Goal: Task Accomplishment & Management: Manage account settings

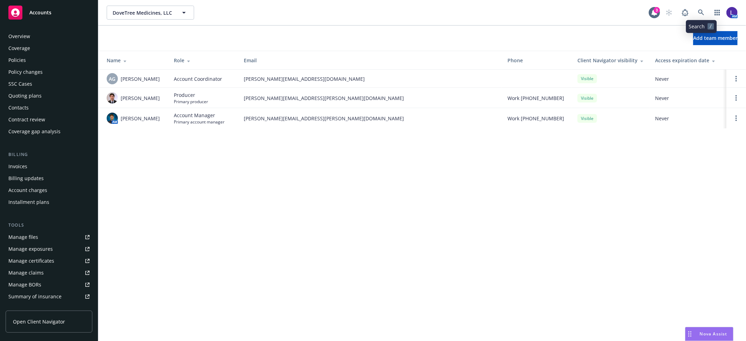
scroll to position [114, 0]
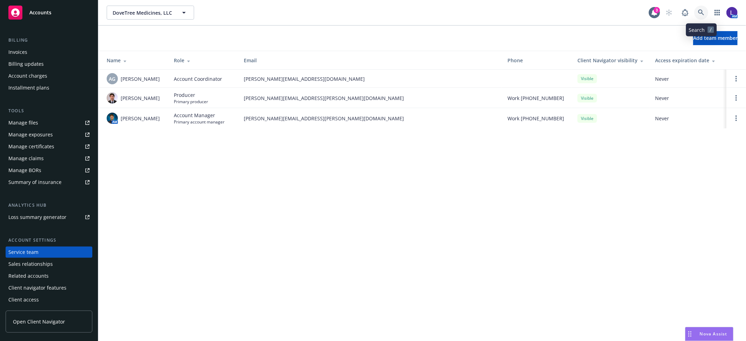
click at [699, 8] on link at bounding box center [701, 13] width 14 height 14
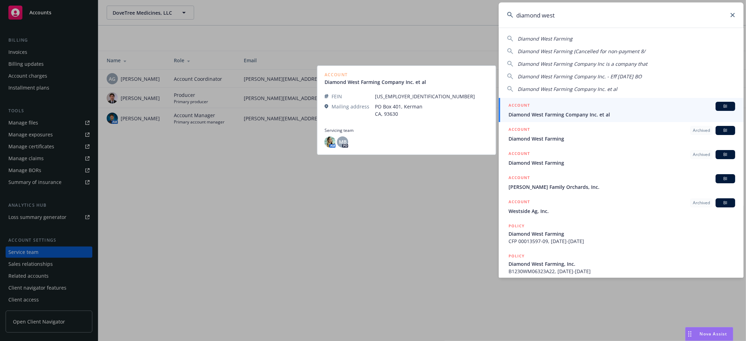
type input "diamond west"
click at [539, 111] on span "Diamond West Farming Company Inc. et al" at bounding box center [621, 114] width 227 height 7
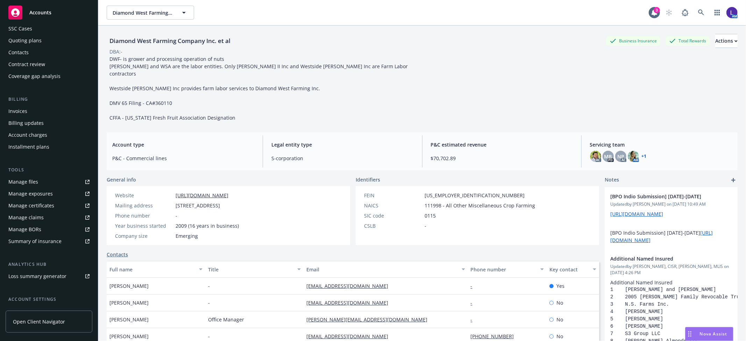
scroll to position [114, 0]
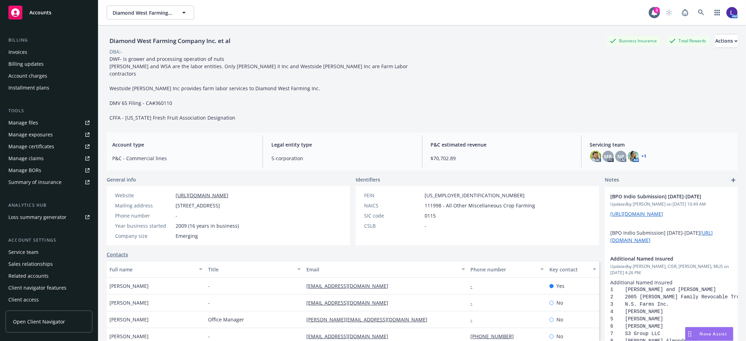
click at [18, 250] on div "Service team" at bounding box center [23, 251] width 30 height 11
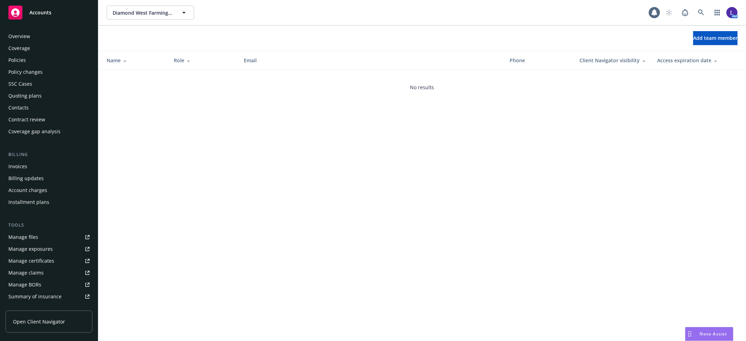
scroll to position [114, 0]
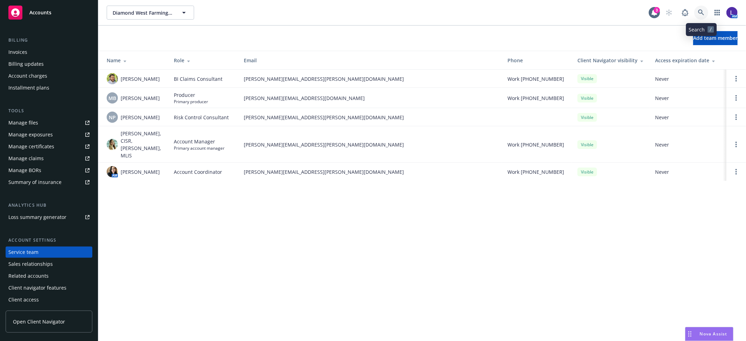
click at [698, 12] on icon at bounding box center [701, 12] width 6 height 6
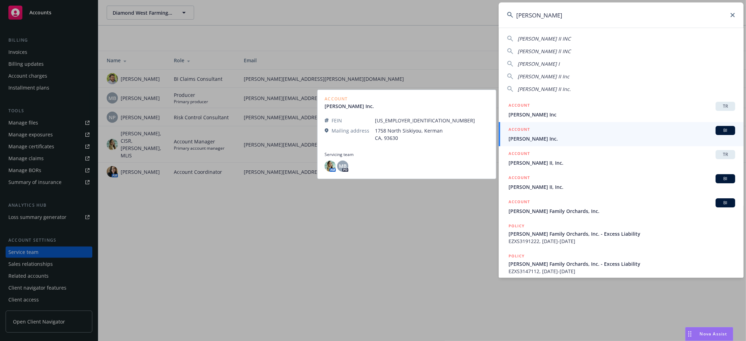
type input "[PERSON_NAME]"
click at [555, 133] on div "ACCOUNT BI" at bounding box center [621, 130] width 227 height 9
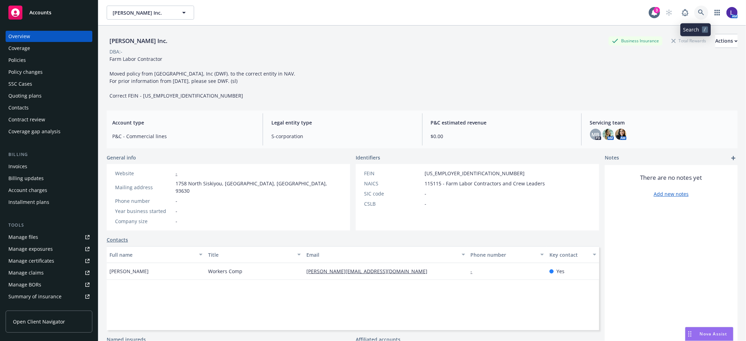
click at [698, 9] on icon at bounding box center [701, 12] width 6 height 6
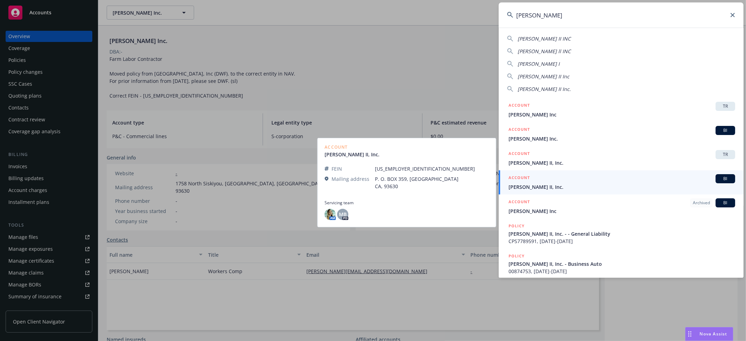
type input "[PERSON_NAME]"
click at [565, 183] on span "[PERSON_NAME] II, Inc." at bounding box center [621, 186] width 227 height 7
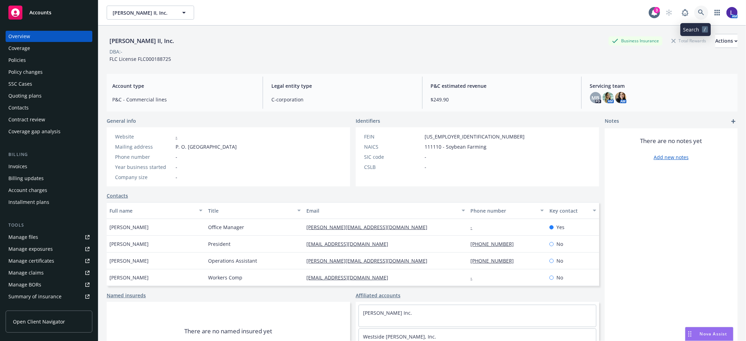
click at [698, 14] on icon at bounding box center [701, 12] width 6 height 6
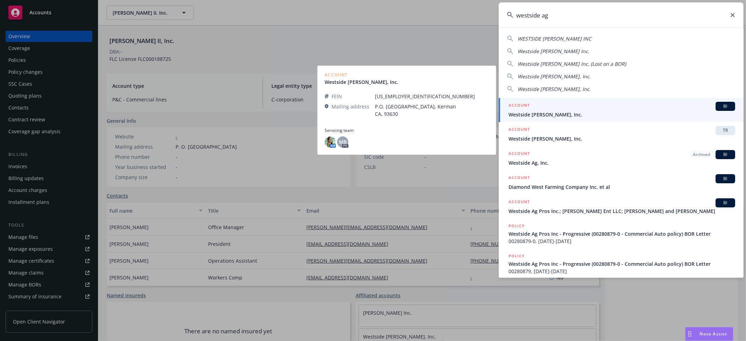
type input "westside ag"
click at [529, 114] on span "Westside [PERSON_NAME], Inc." at bounding box center [621, 114] width 227 height 7
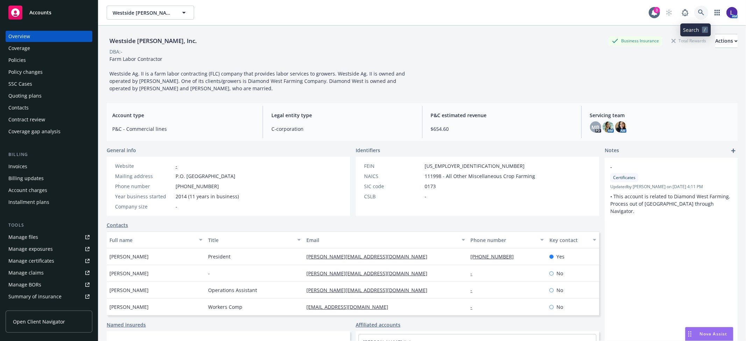
click at [698, 13] on icon at bounding box center [701, 12] width 6 height 6
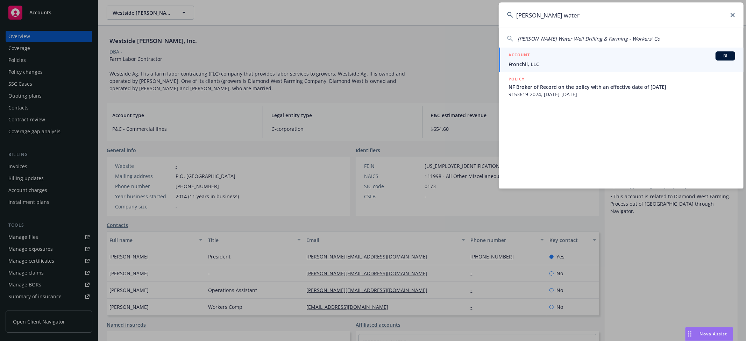
click at [567, 36] on span "[PERSON_NAME] Water Well Drilling & Farming - Workers' Co" at bounding box center [588, 38] width 142 height 7
type input "[PERSON_NAME] Water Well Drilling & Farming - Workers' Co"
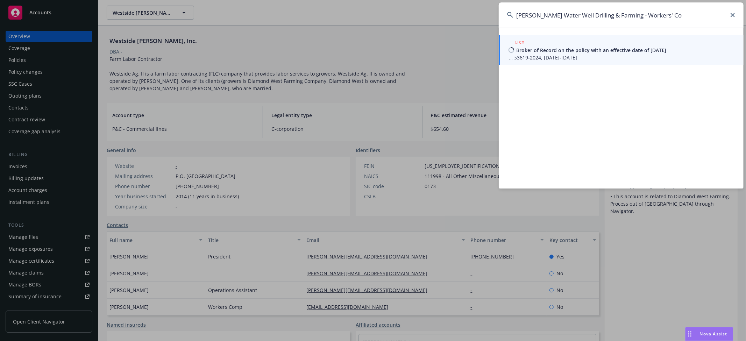
click at [561, 46] on span "NF Broker of Record on the policy with an effective date of [DATE]" at bounding box center [621, 49] width 227 height 7
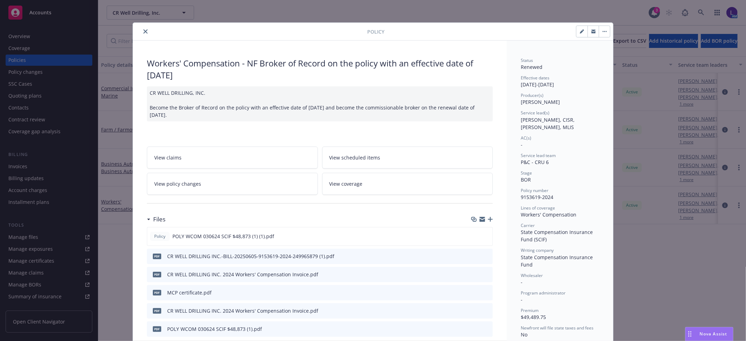
click at [142, 26] on div "Policy" at bounding box center [373, 32] width 480 height 18
click at [143, 30] on icon "close" at bounding box center [145, 31] width 4 height 4
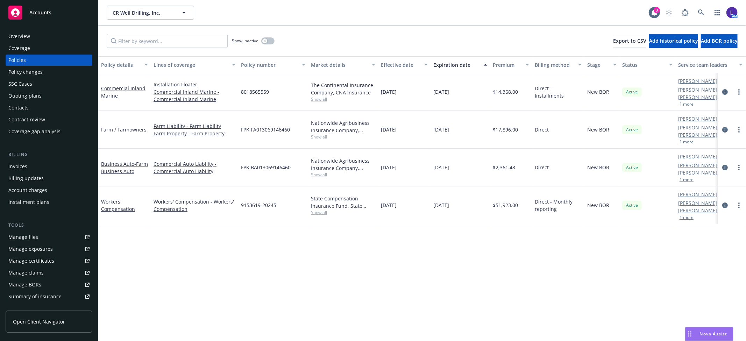
click at [687, 141] on button "1 more" at bounding box center [686, 142] width 14 height 4
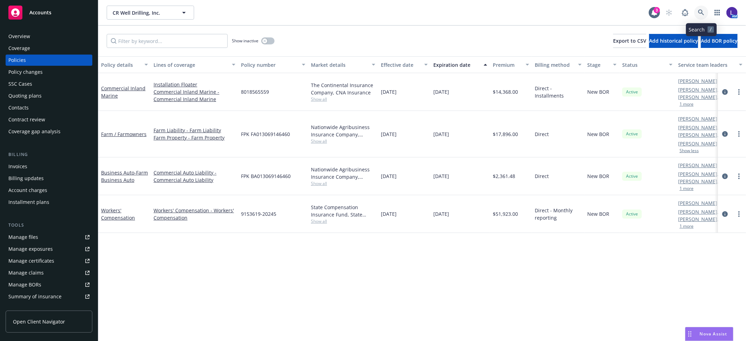
click at [698, 11] on icon at bounding box center [701, 12] width 6 height 6
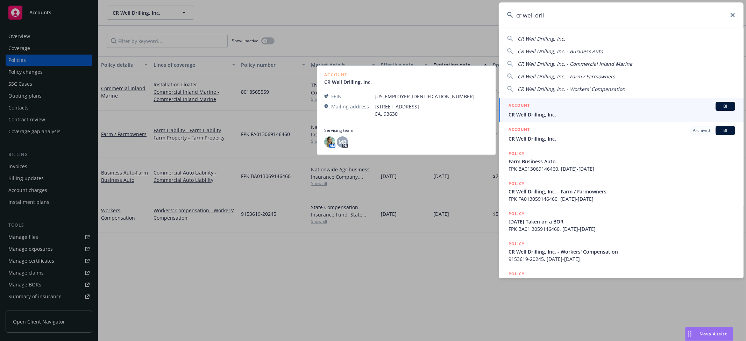
type input "cr well dril"
click at [527, 114] on span "CR Well Drilling, Inc." at bounding box center [621, 114] width 227 height 7
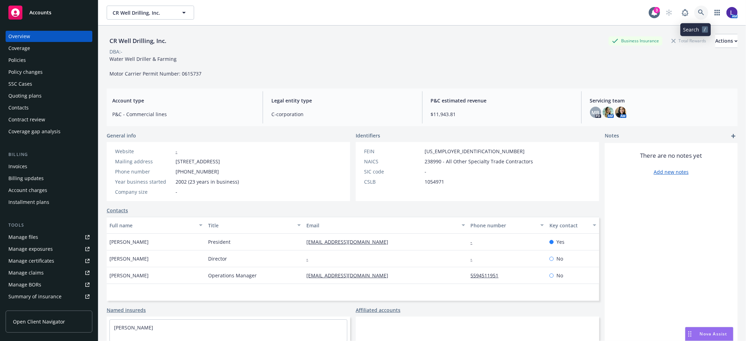
click at [698, 9] on icon at bounding box center [701, 12] width 6 height 6
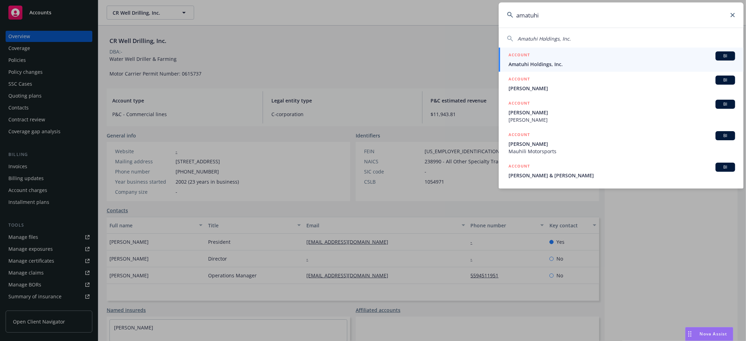
type input "amatuhi"
click at [557, 64] on span "Amatuhi Holdings, Inc." at bounding box center [621, 63] width 227 height 7
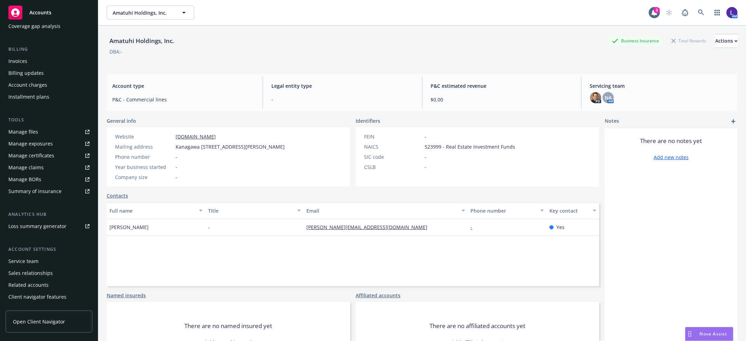
scroll to position [114, 0]
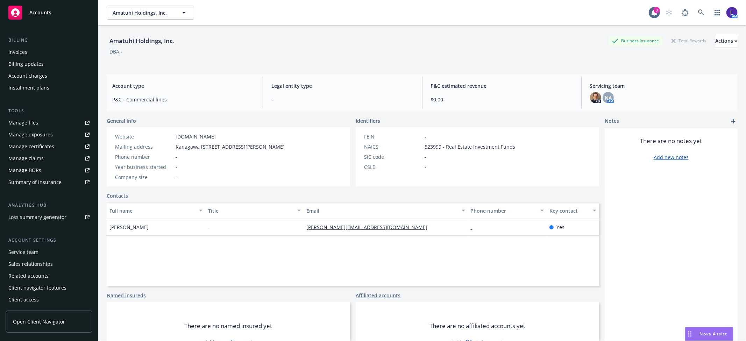
click at [27, 251] on div "Service team" at bounding box center [23, 251] width 30 height 11
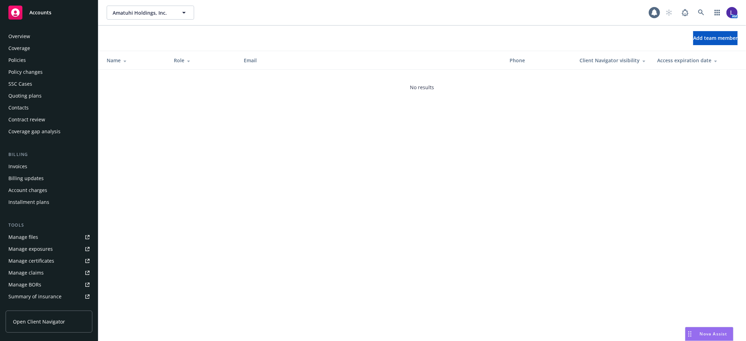
scroll to position [114, 0]
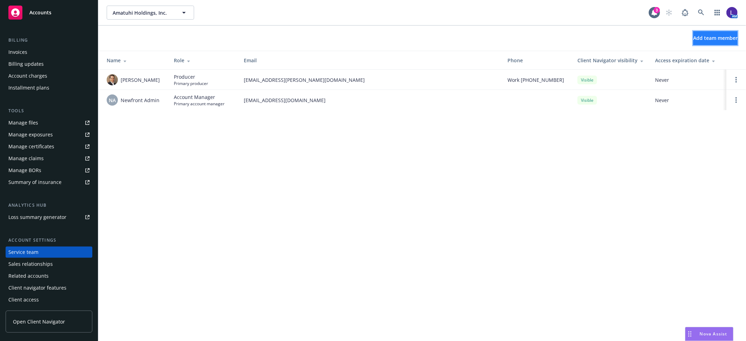
click at [700, 37] on span "Add team member" at bounding box center [715, 38] width 44 height 7
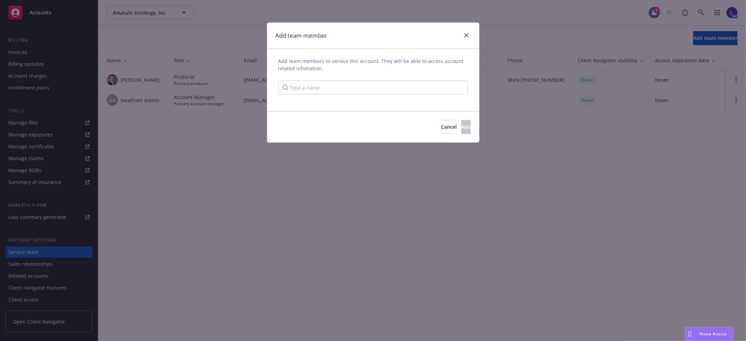
click at [172, 131] on div "Add team member Add team members to service this account. They will be able to …" at bounding box center [373, 170] width 746 height 341
click at [288, 89] on input "Type a name" at bounding box center [372, 87] width 189 height 14
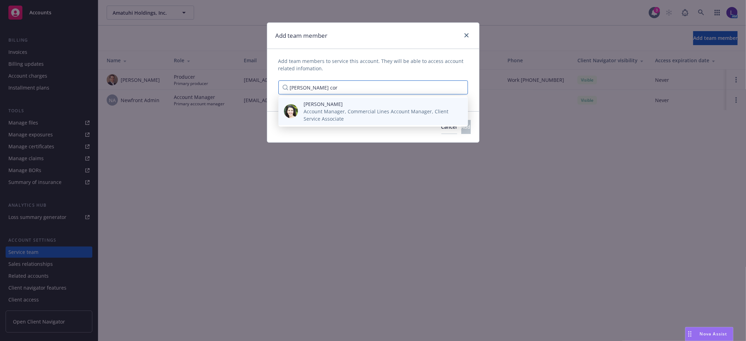
type input "[PERSON_NAME] cor"
click at [318, 102] on span "[PERSON_NAME]" at bounding box center [379, 103] width 153 height 7
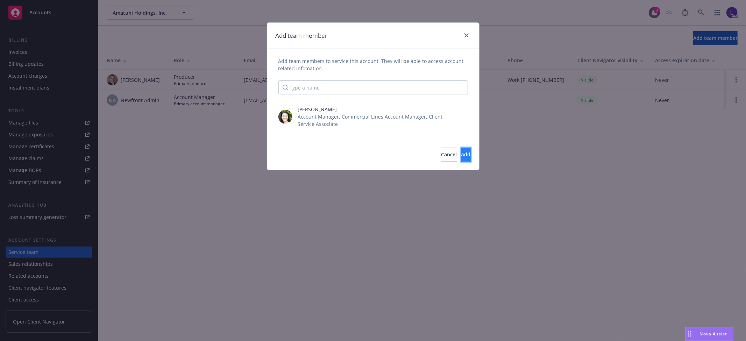
click at [461, 155] on span "Add" at bounding box center [465, 154] width 9 height 7
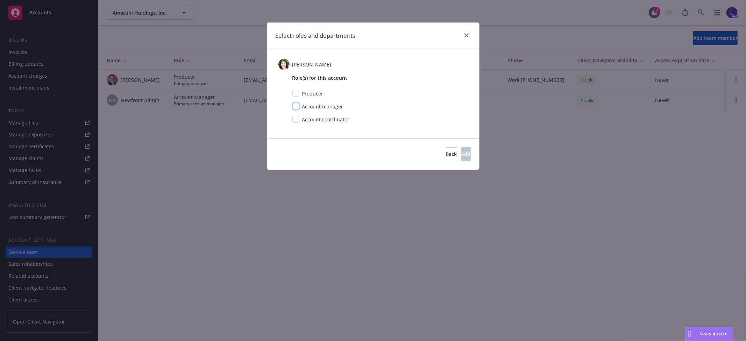
click at [297, 106] on input "checkbox" at bounding box center [295, 106] width 7 height 7
checkbox input "true"
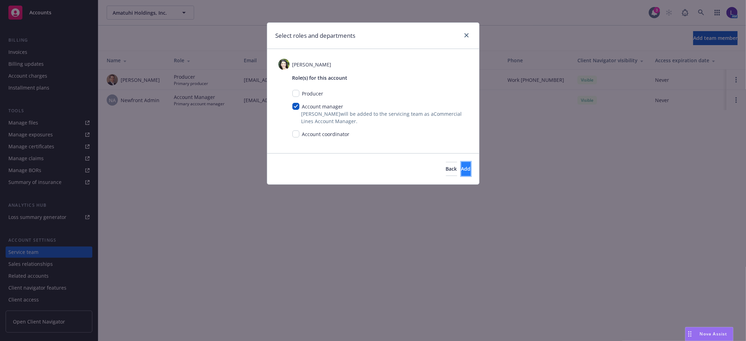
click at [461, 170] on span "Add" at bounding box center [465, 168] width 9 height 7
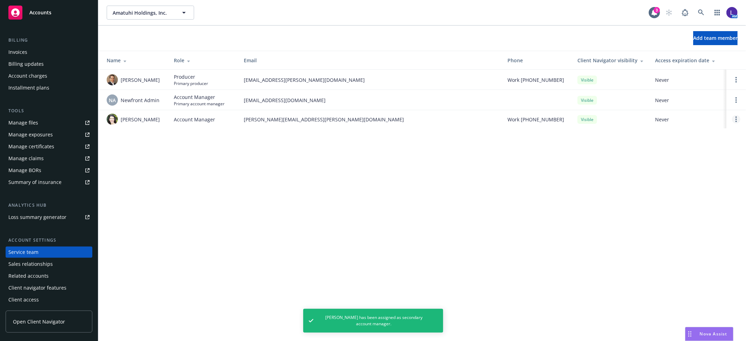
click at [738, 120] on link "Open options" at bounding box center [736, 119] width 8 height 8
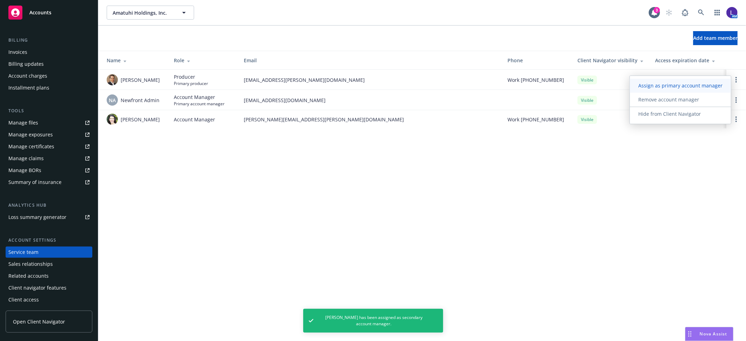
click at [672, 88] on span "Assign as primary account manager" at bounding box center [680, 85] width 101 height 7
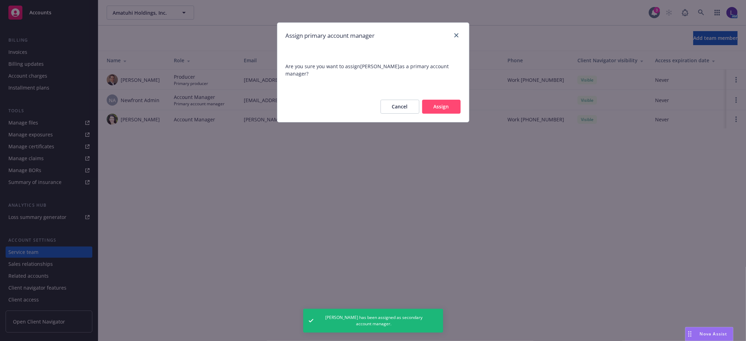
click at [435, 113] on button "Assign" at bounding box center [441, 107] width 38 height 14
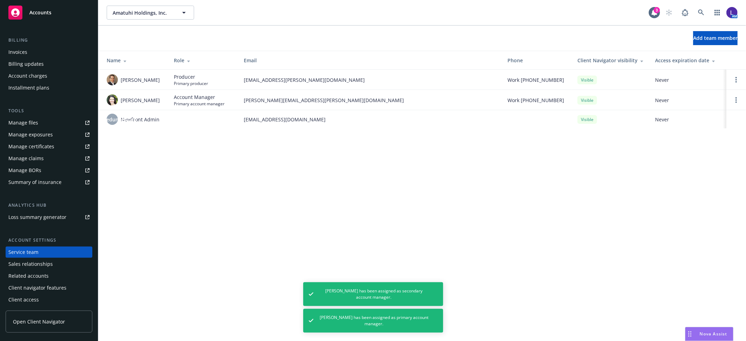
scroll to position [0, 0]
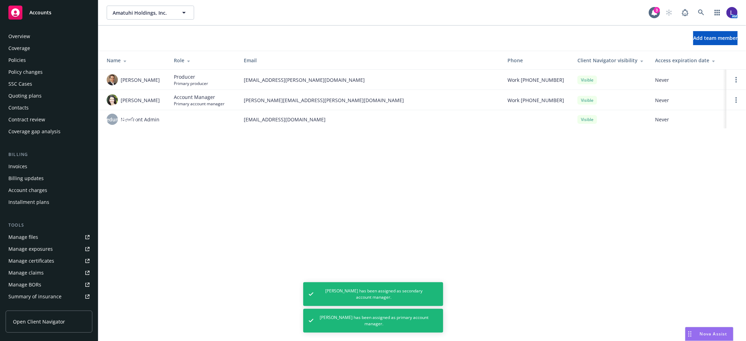
click at [22, 58] on div "Policies" at bounding box center [16, 60] width 17 height 11
